Goal: Information Seeking & Learning: Learn about a topic

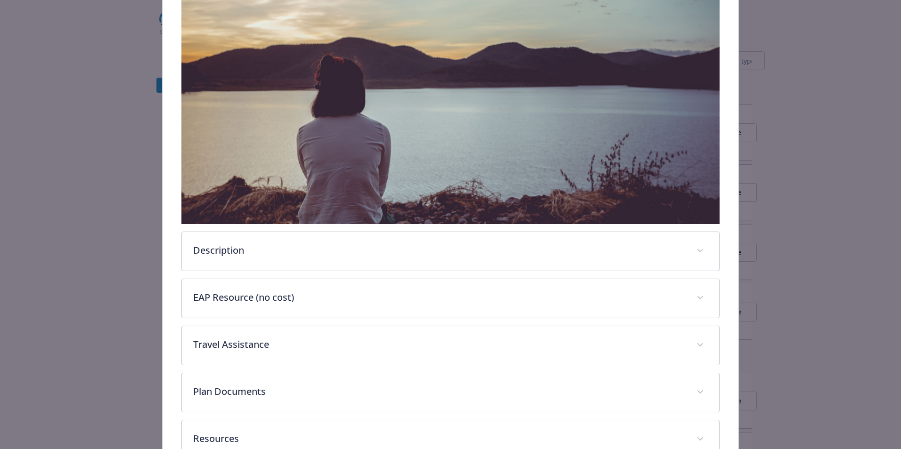
scroll to position [221, 0]
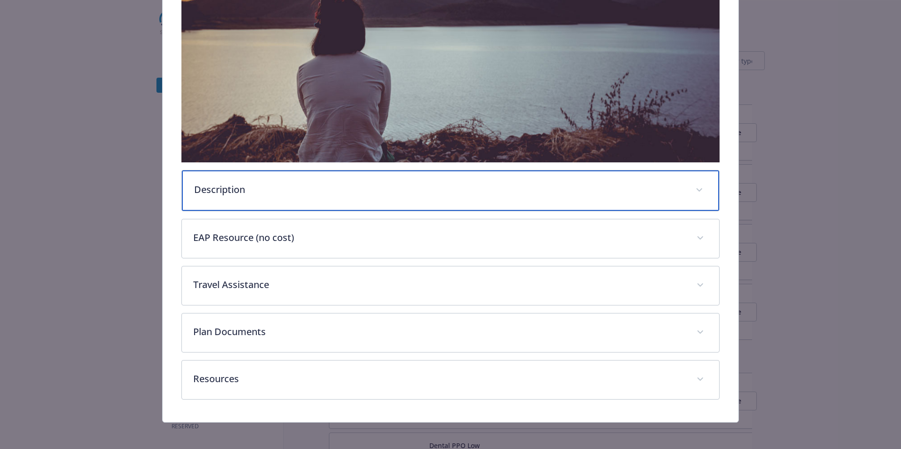
click at [693, 183] on span "details for plan Emotional Wellbeing - Employee Assistance Program (EAP) - Empl…" at bounding box center [699, 190] width 15 height 15
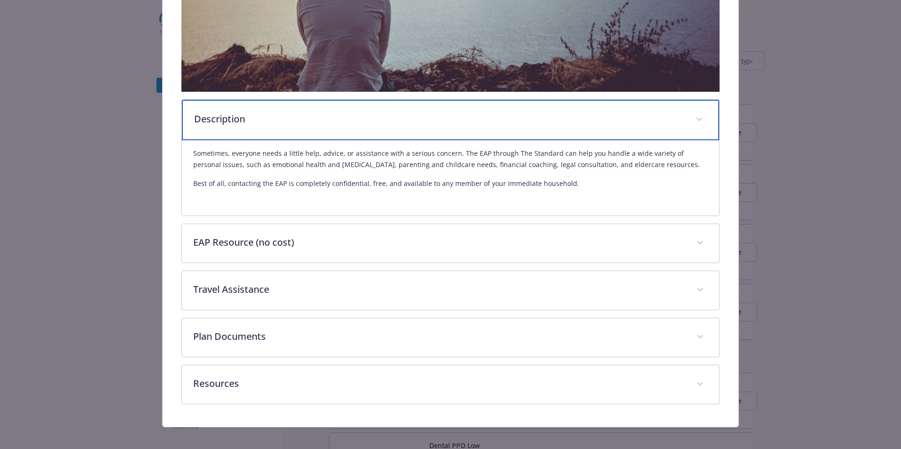
scroll to position [298, 0]
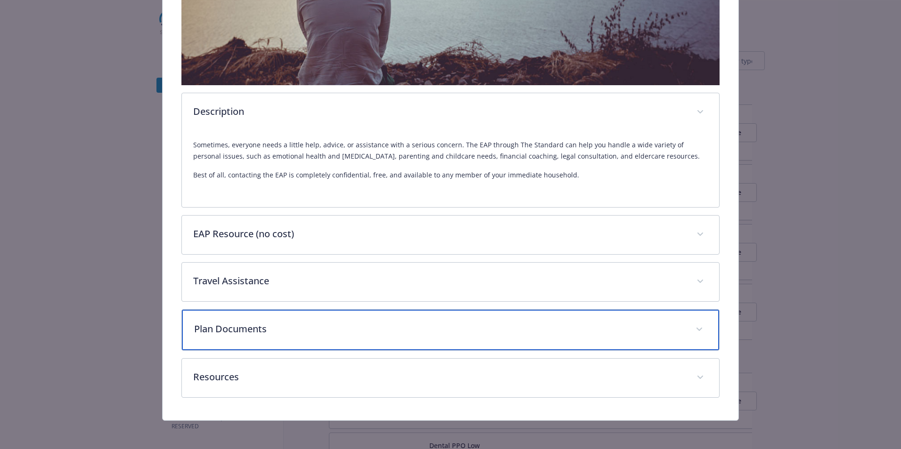
click at [674, 325] on p "Plan Documents" at bounding box center [439, 329] width 490 height 14
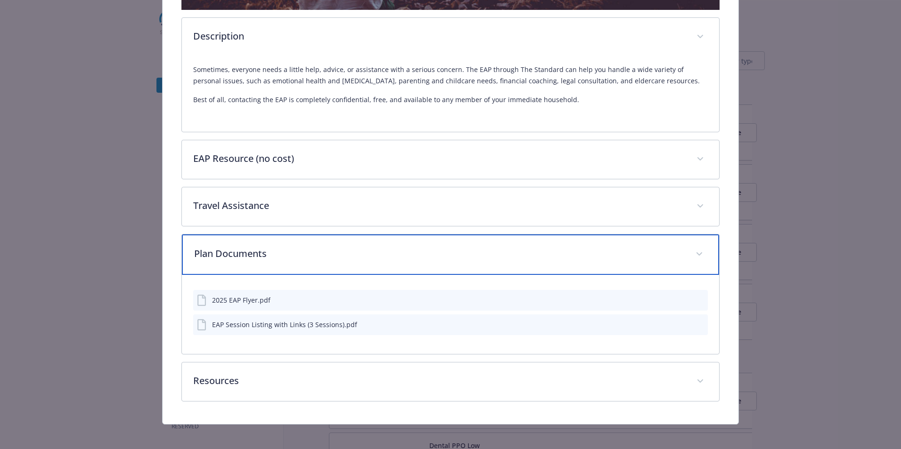
scroll to position [377, 0]
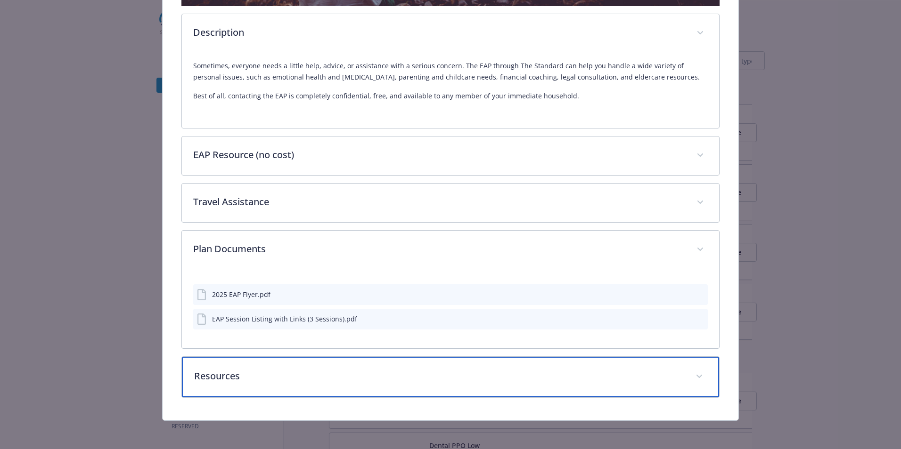
click at [239, 380] on p "Resources" at bounding box center [439, 376] width 490 height 14
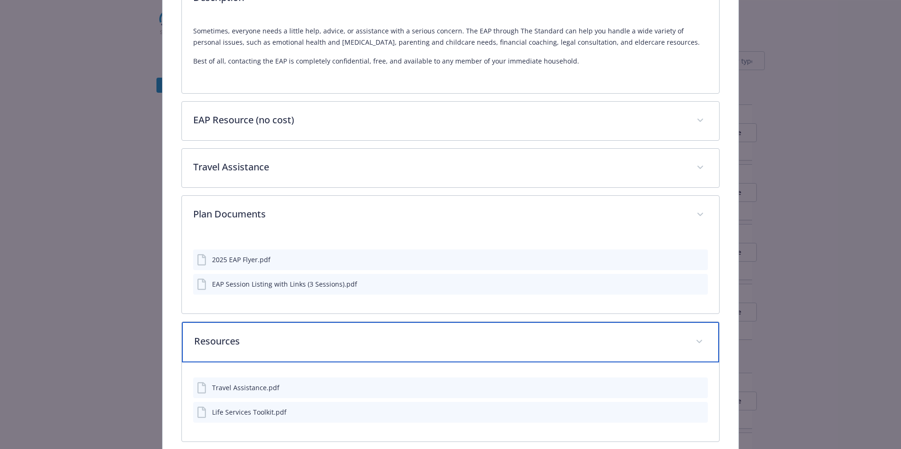
scroll to position [456, 0]
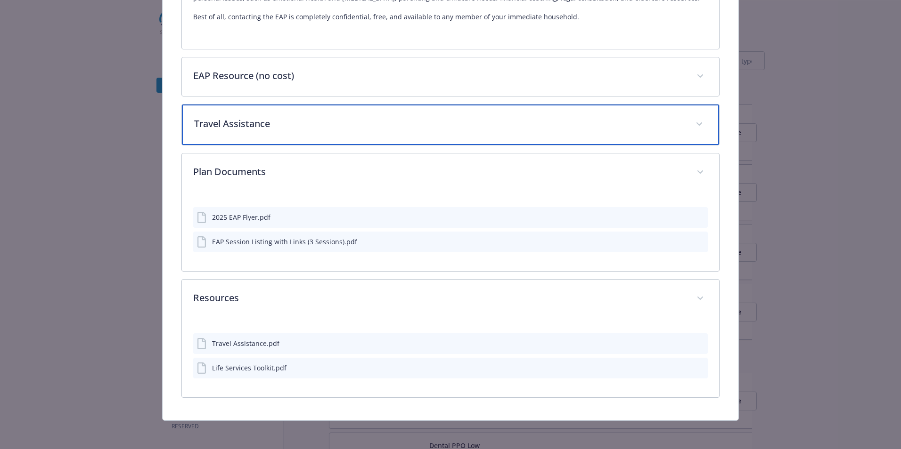
click at [360, 117] on p "Travel Assistance" at bounding box center [439, 124] width 490 height 14
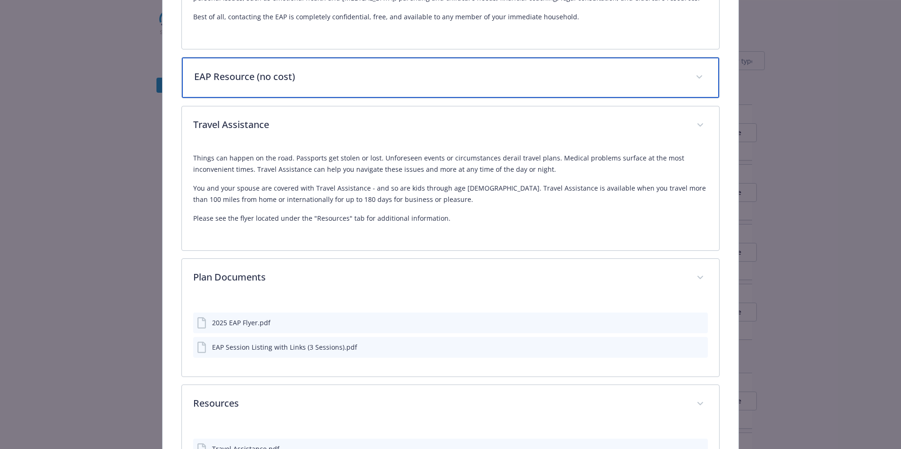
click at [370, 80] on p "EAP Resource (no cost)" at bounding box center [439, 77] width 490 height 14
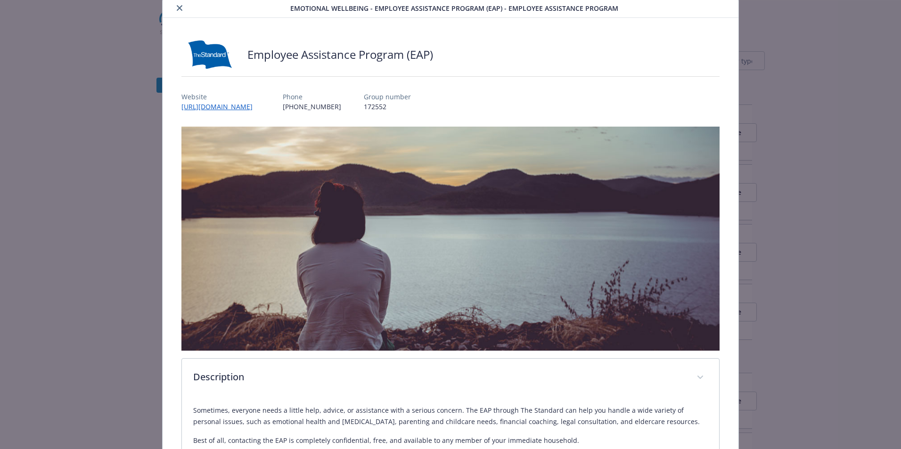
scroll to position [0, 0]
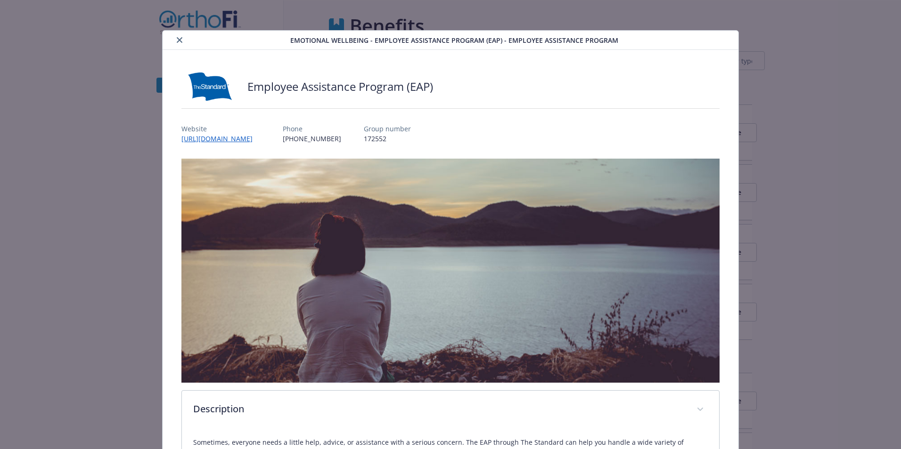
click at [180, 39] on icon "close" at bounding box center [180, 40] width 6 height 6
